Goal: Task Accomplishment & Management: Manage account settings

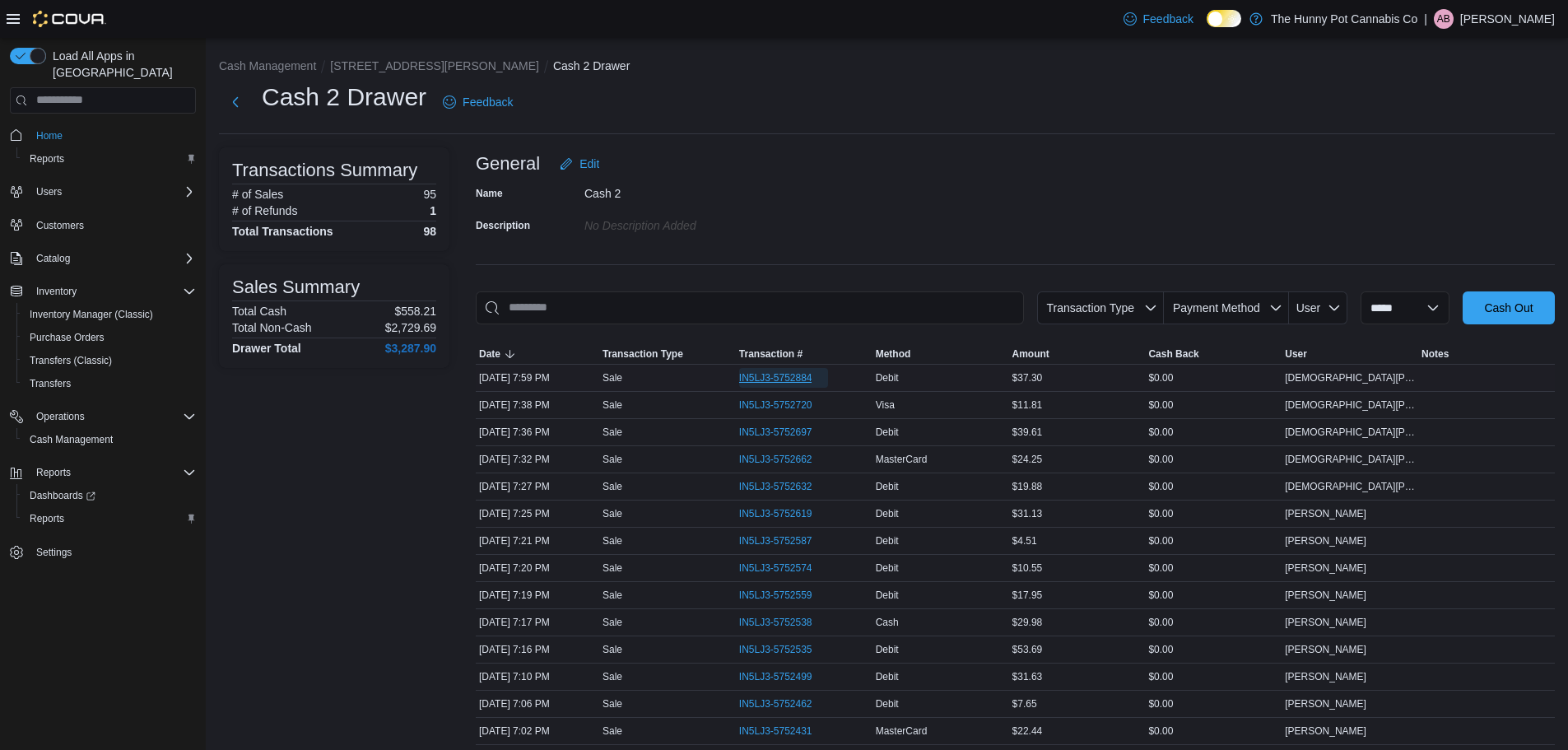
click at [755, 378] on span "IN5LJ3-5752884" at bounding box center [776, 378] width 73 height 13
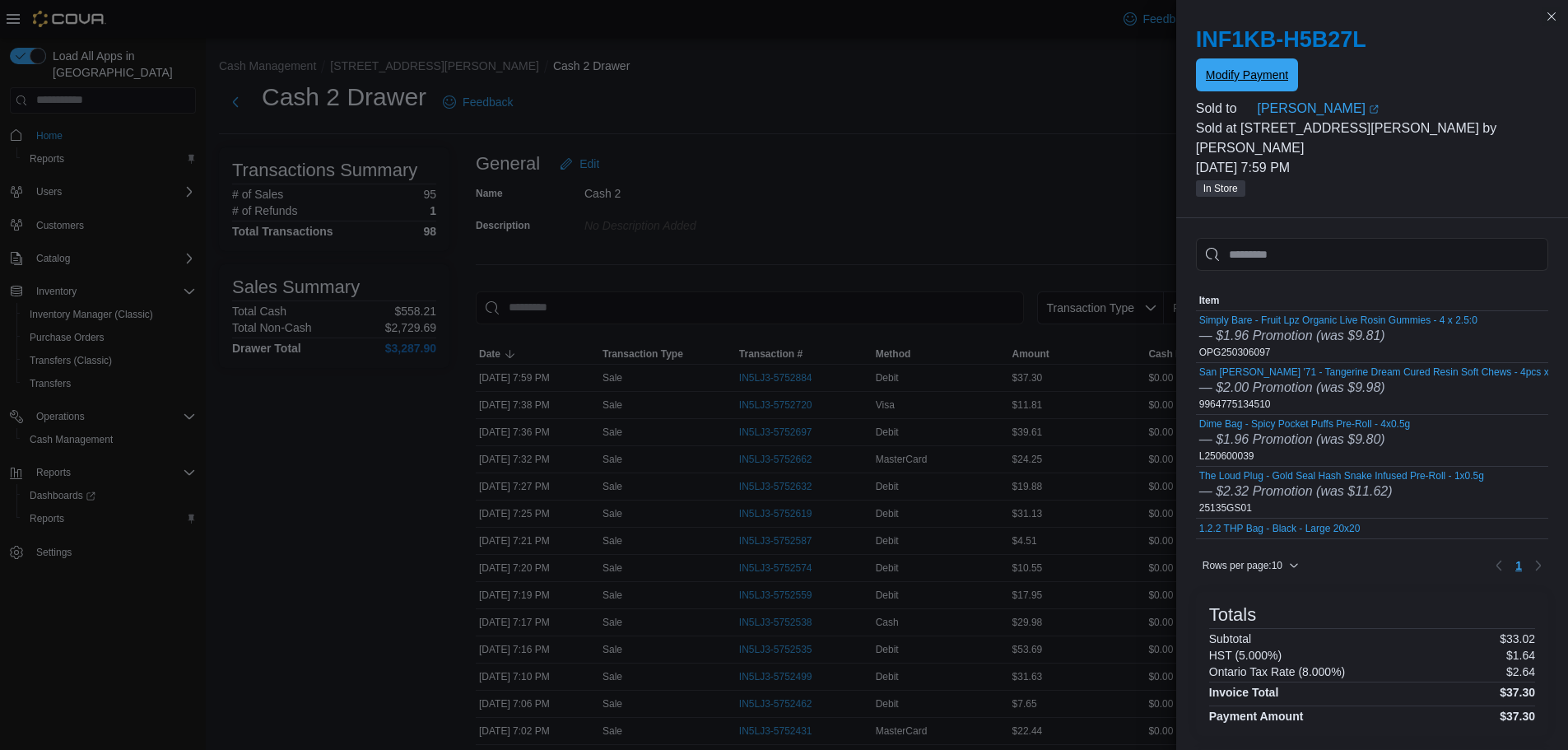
click at [1215, 60] on span "Modify Payment" at bounding box center [1247, 74] width 82 height 33
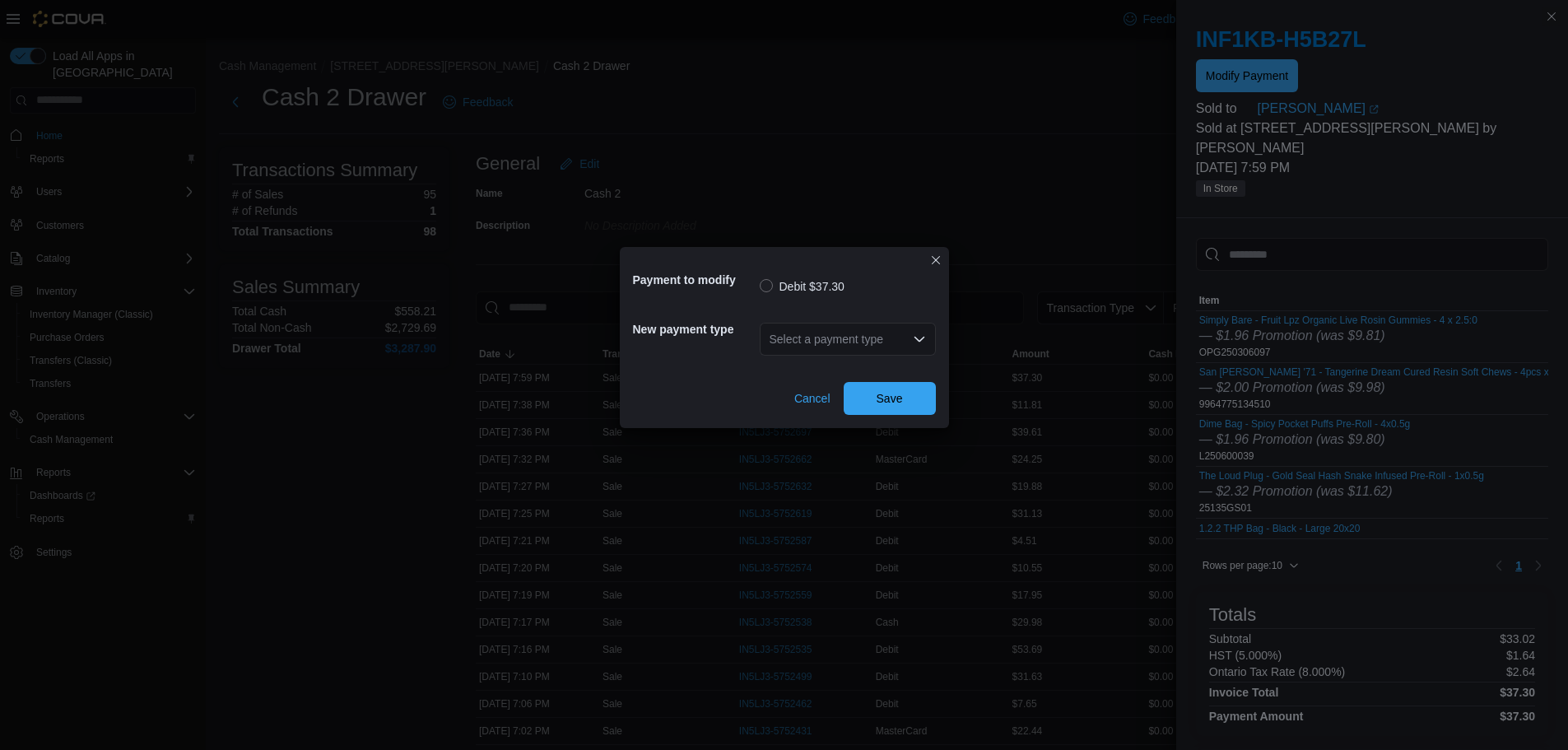
click at [849, 350] on div "Select a payment type" at bounding box center [847, 338] width 176 height 33
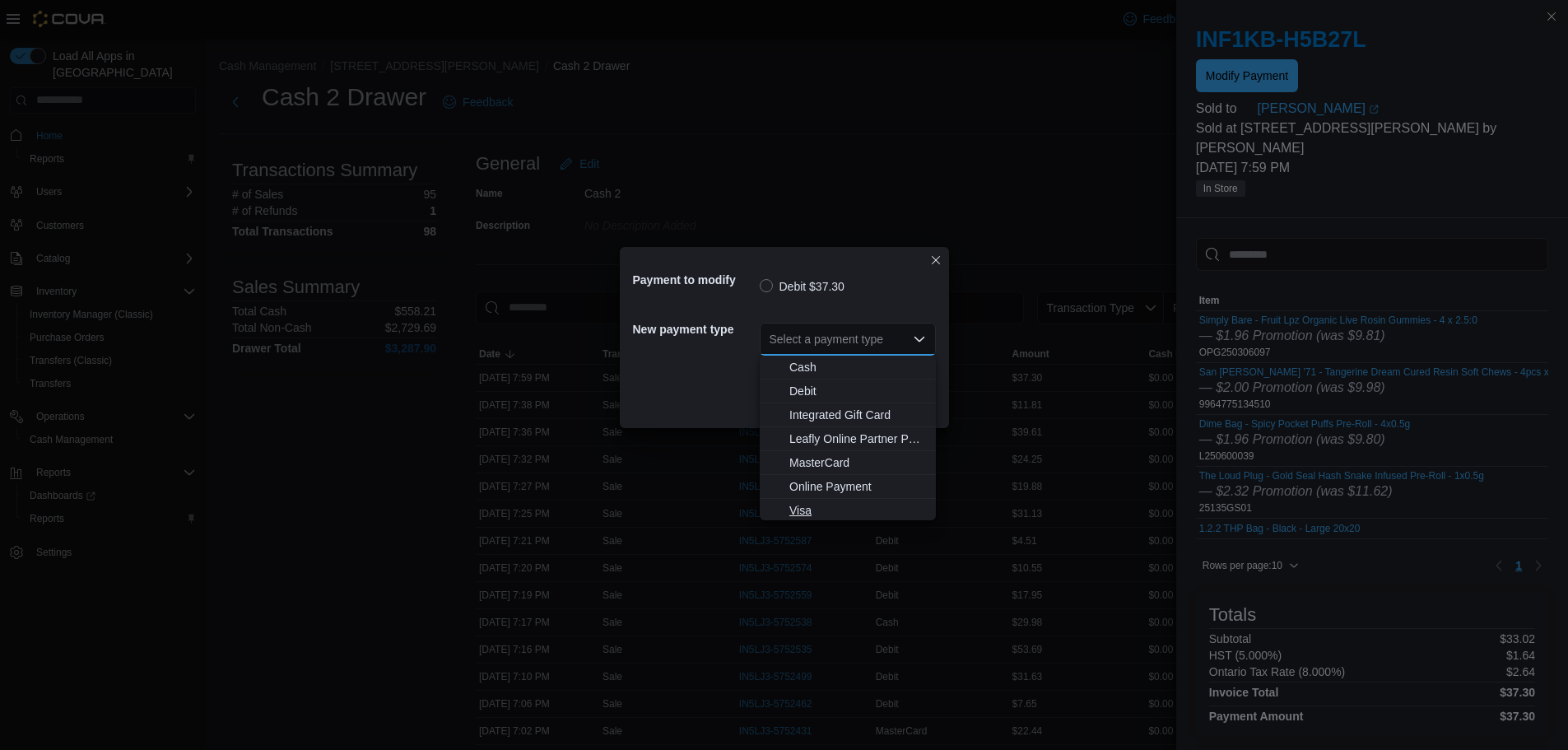
click at [800, 514] on span "Visa" at bounding box center [857, 510] width 137 height 16
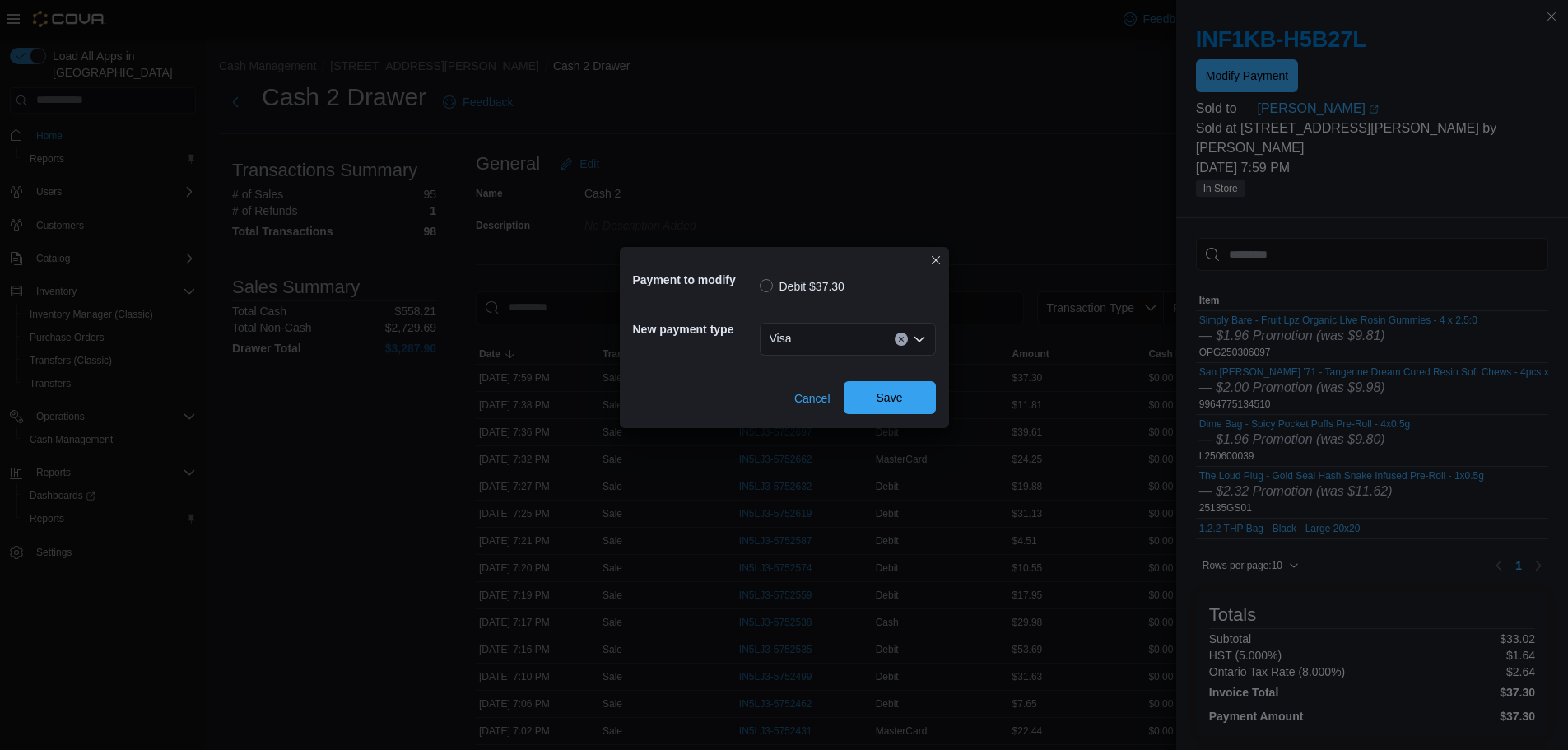
click at [911, 404] on span "Save" at bounding box center [889, 397] width 72 height 33
